Goal: Submit feedback/report problem

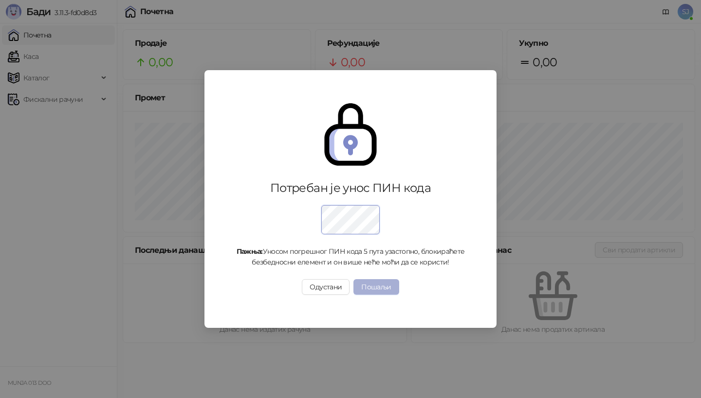
click at [378, 289] on button "Пошаљи" at bounding box center [376, 287] width 45 height 16
